Goal: Task Accomplishment & Management: Use online tool/utility

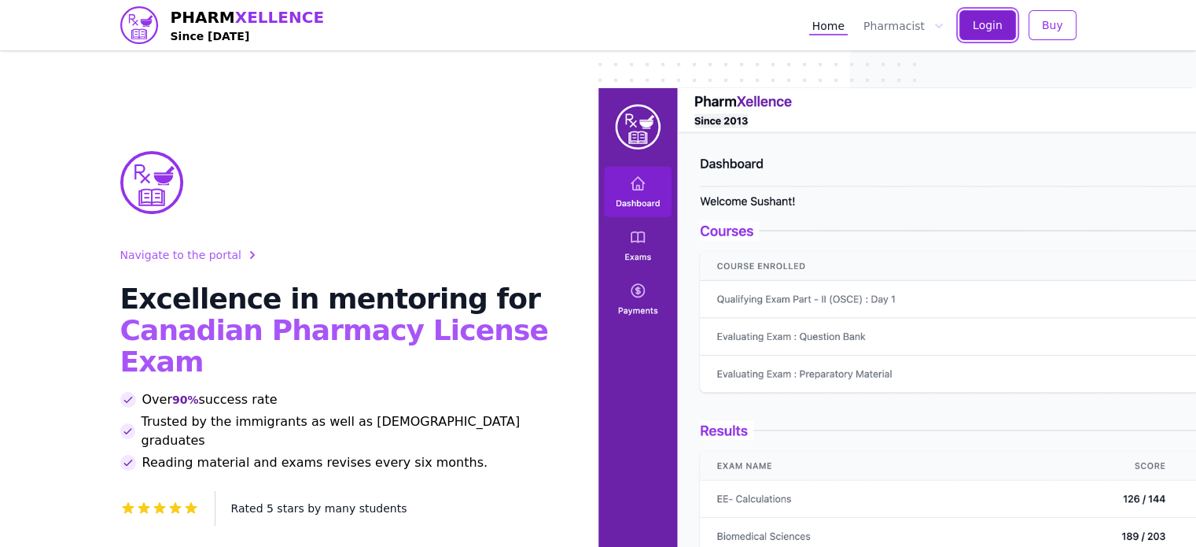
click at [987, 26] on span "Login" at bounding box center [988, 25] width 30 height 16
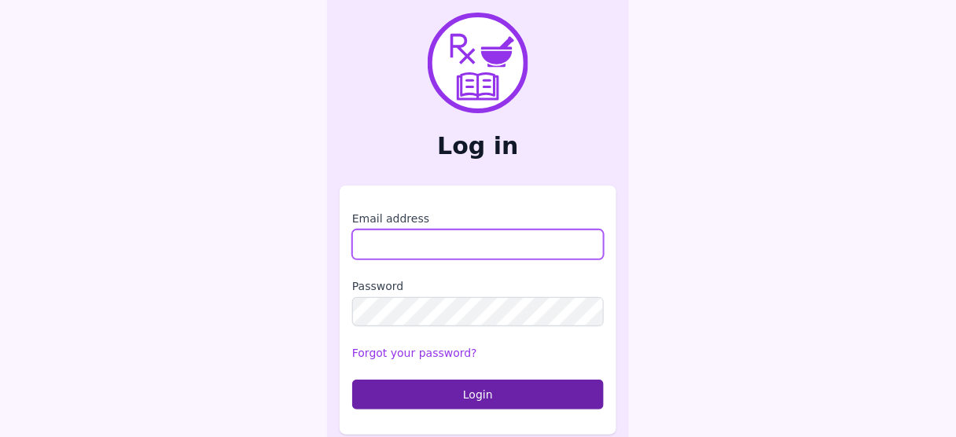
click at [411, 249] on input "Email address" at bounding box center [478, 245] width 252 height 30
type input "**********"
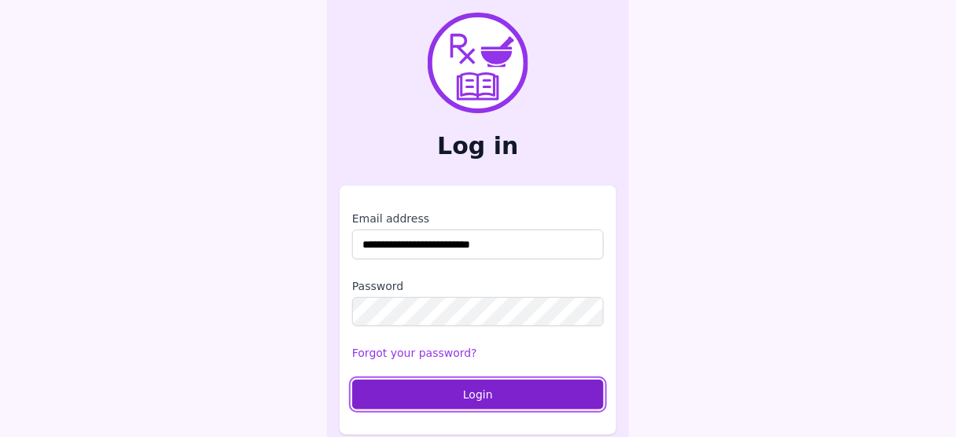
click at [468, 398] on button "Login" at bounding box center [478, 395] width 252 height 30
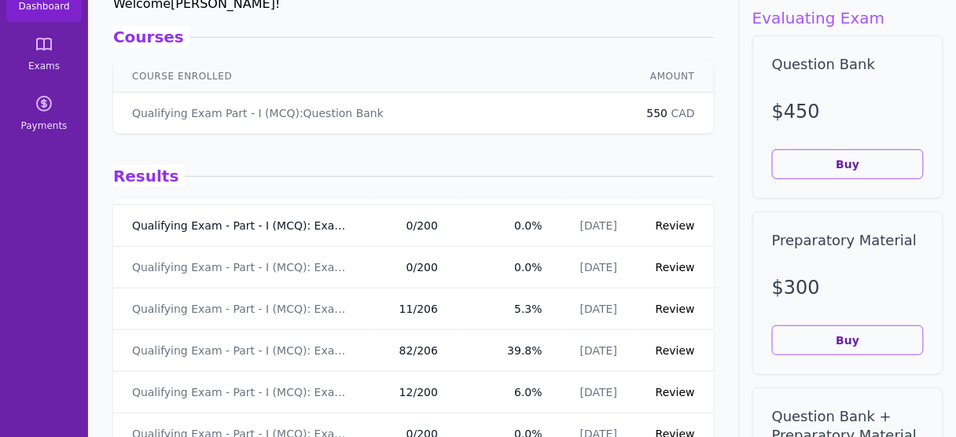
scroll to position [47, 0]
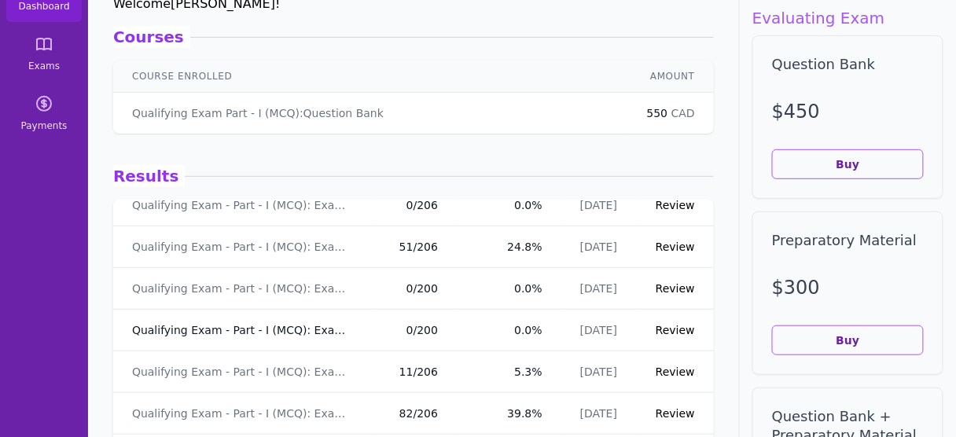
click at [265, 330] on link "Qualifying Exam - Part - I (MCQ): Exam - 3" at bounding box center [243, 330] width 223 height 16
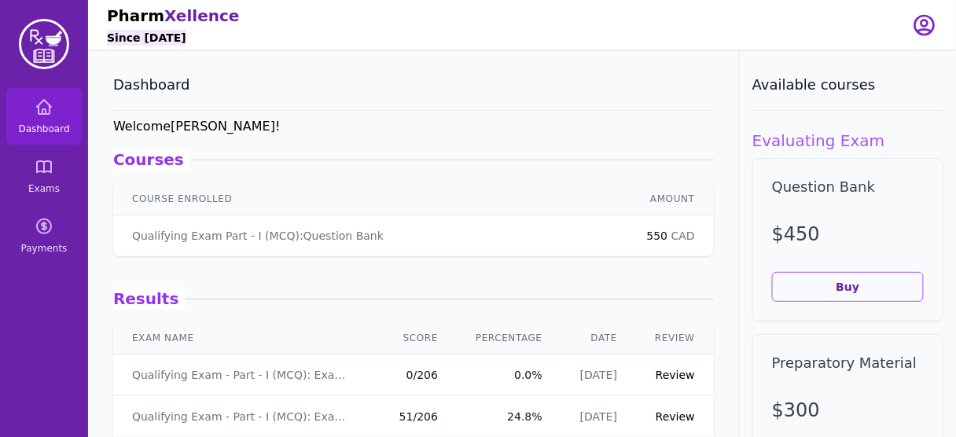
scroll to position [123, 0]
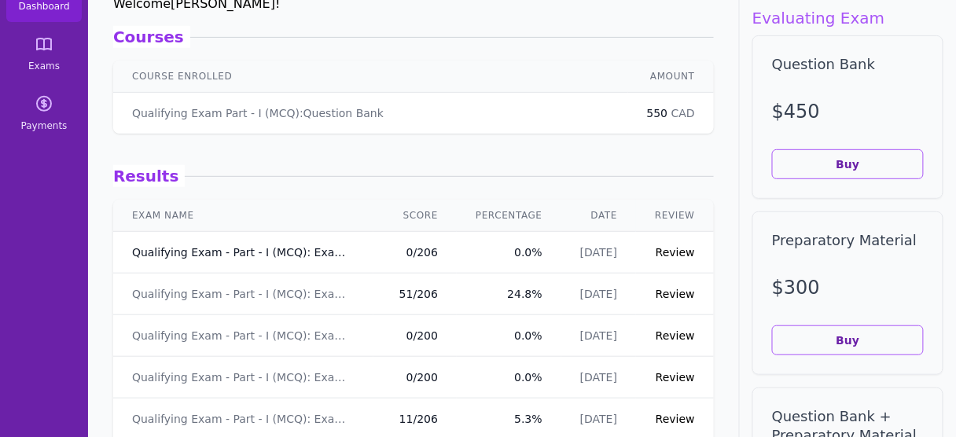
click at [249, 258] on link "Qualifying Exam - Part - I (MCQ): Exam - 4" at bounding box center [243, 253] width 223 height 16
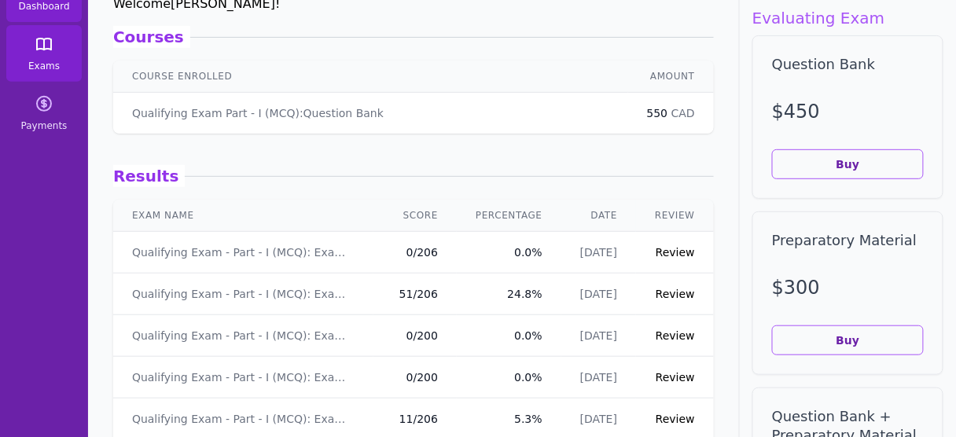
click at [47, 50] on icon at bounding box center [44, 44] width 19 height 19
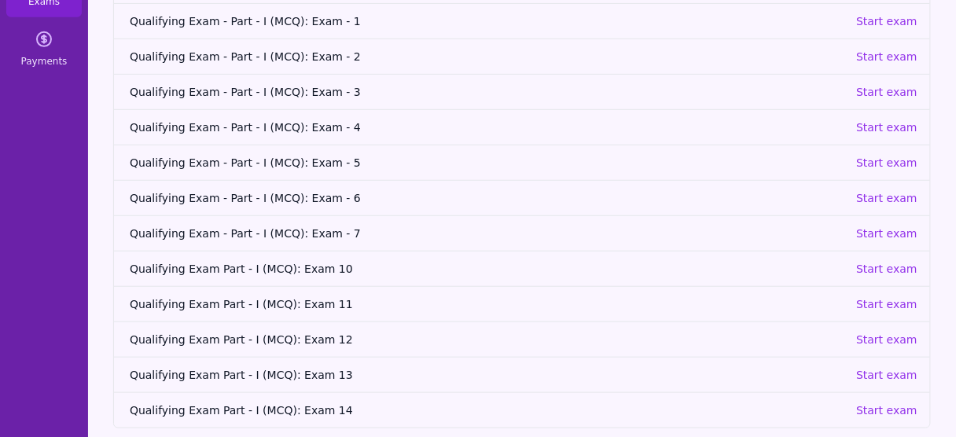
scroll to position [199, 0]
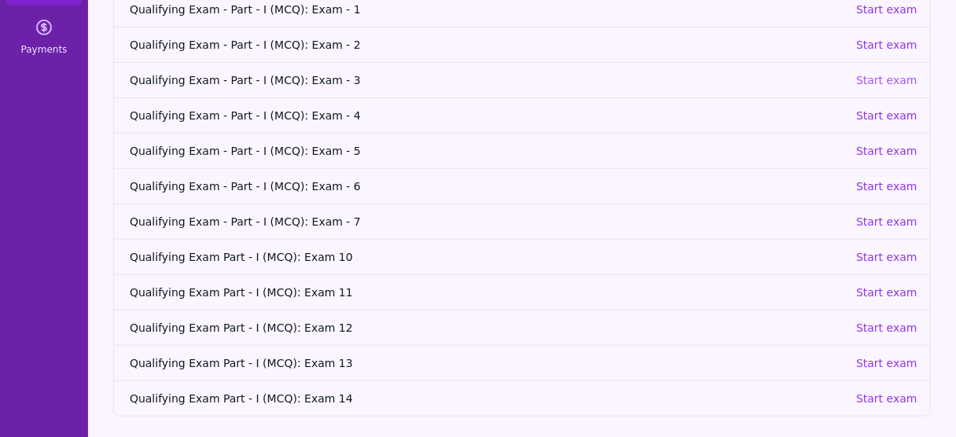
click at [886, 79] on p "Start exam" at bounding box center [886, 80] width 61 height 16
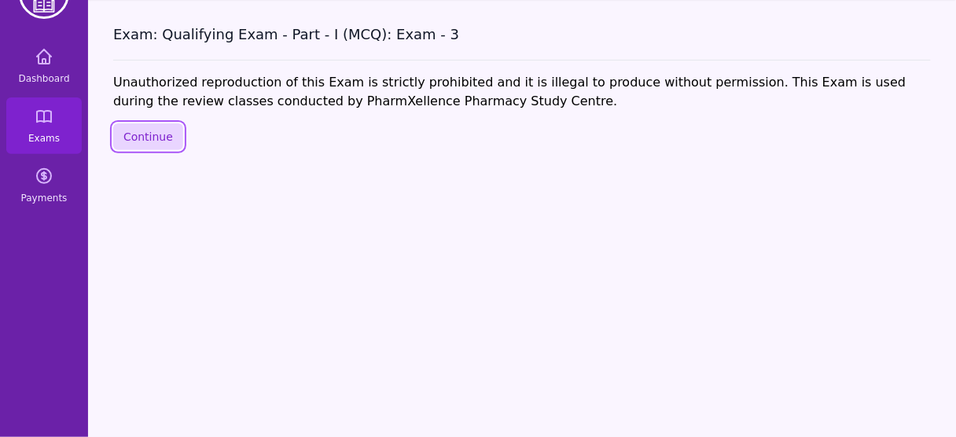
click at [148, 142] on button "Continue" at bounding box center [148, 136] width 70 height 27
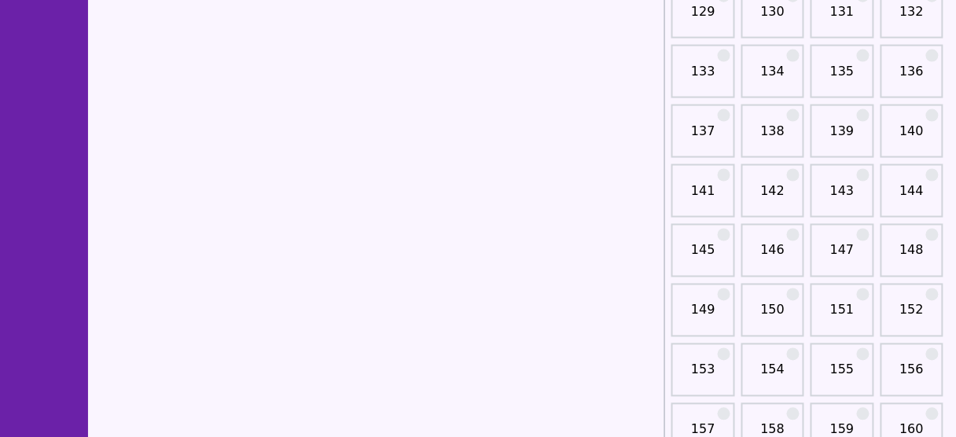
scroll to position [2036, 0]
click at [768, 304] on link "150" at bounding box center [772, 315] width 53 height 31
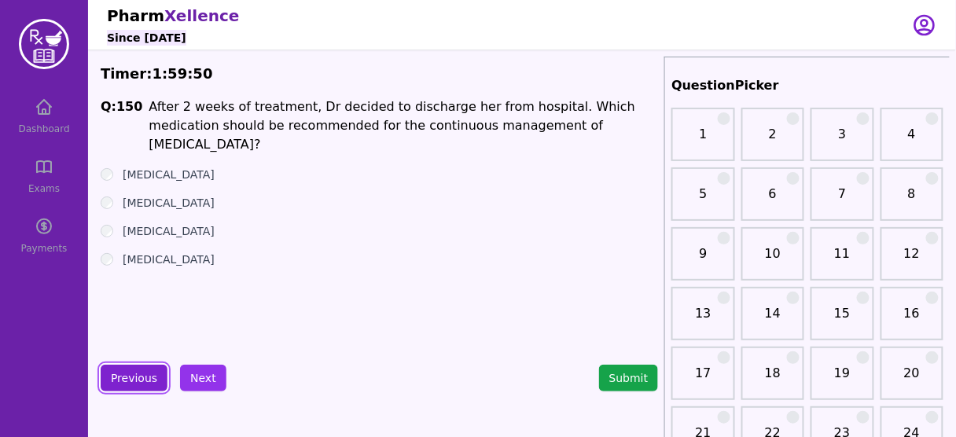
click at [135, 378] on button "Previous" at bounding box center [134, 378] width 67 height 27
click at [134, 382] on button "Previous" at bounding box center [134, 378] width 67 height 27
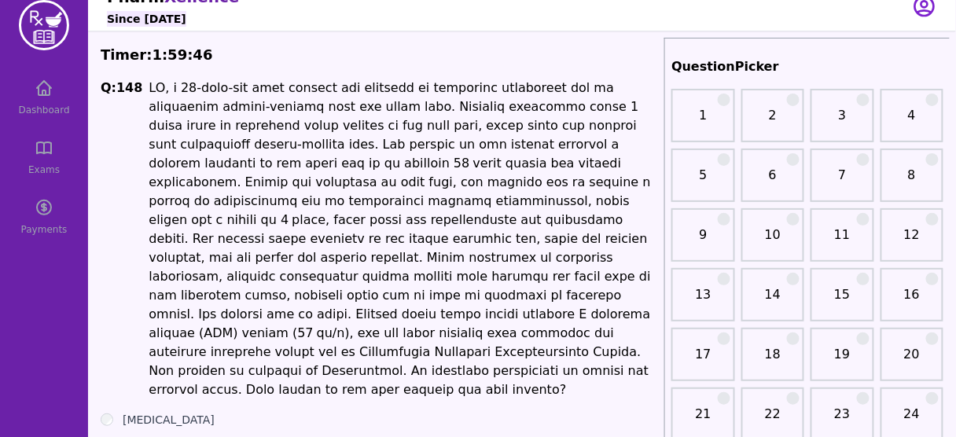
scroll to position [20, 0]
